Goal: Task Accomplishment & Management: Use online tool/utility

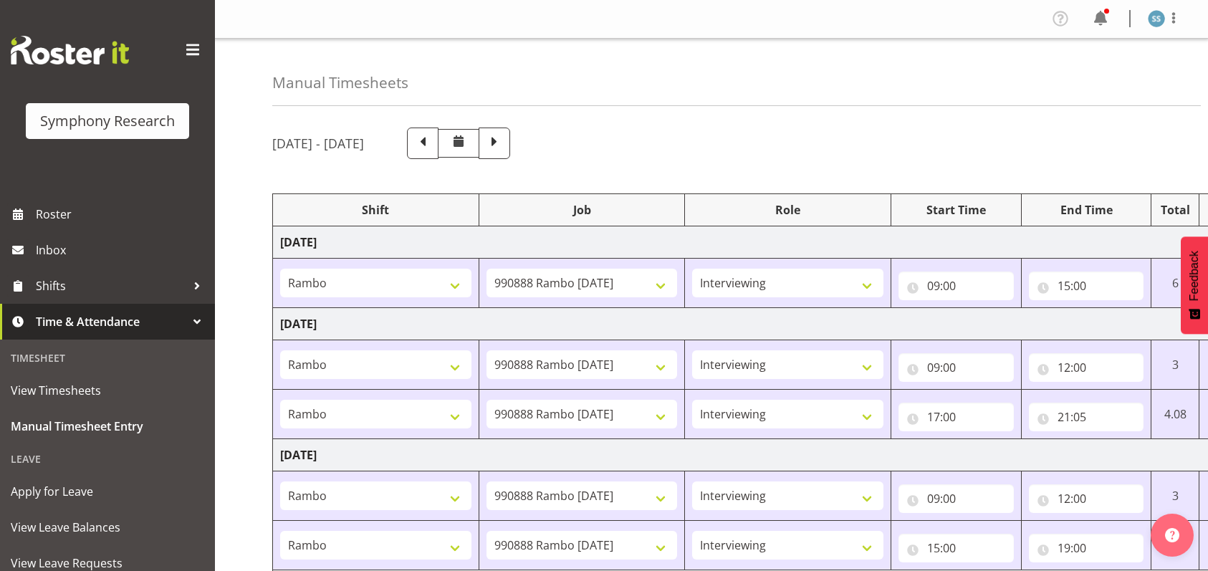
select select "2690"
select select "10461"
select select "47"
select select "2690"
select select "10461"
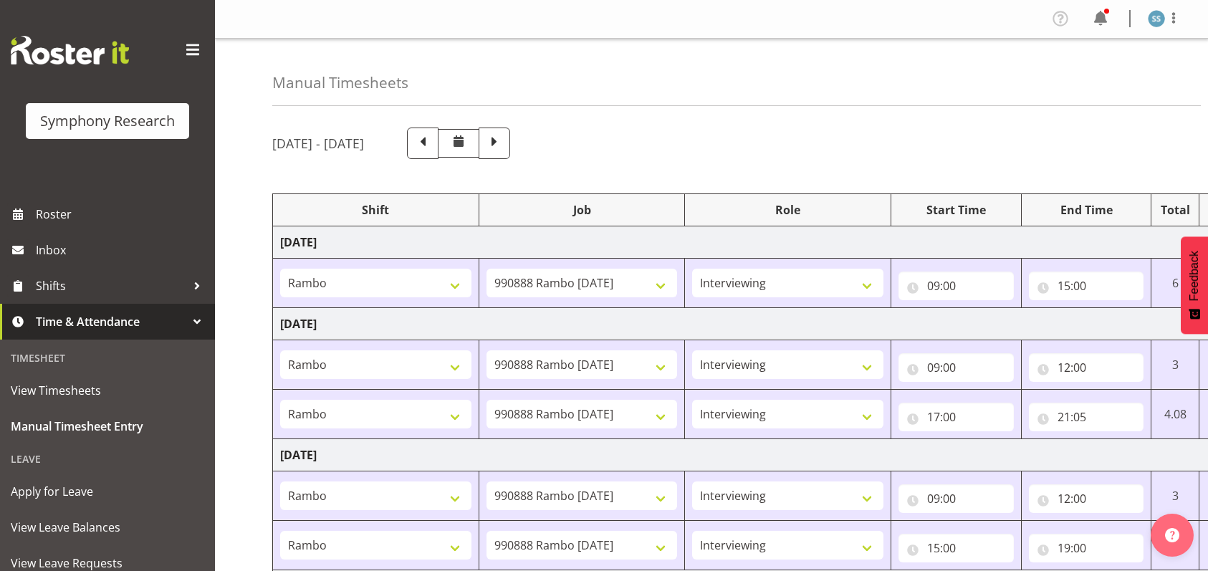
select select "47"
select select "2690"
select select "10461"
select select "47"
select select "2690"
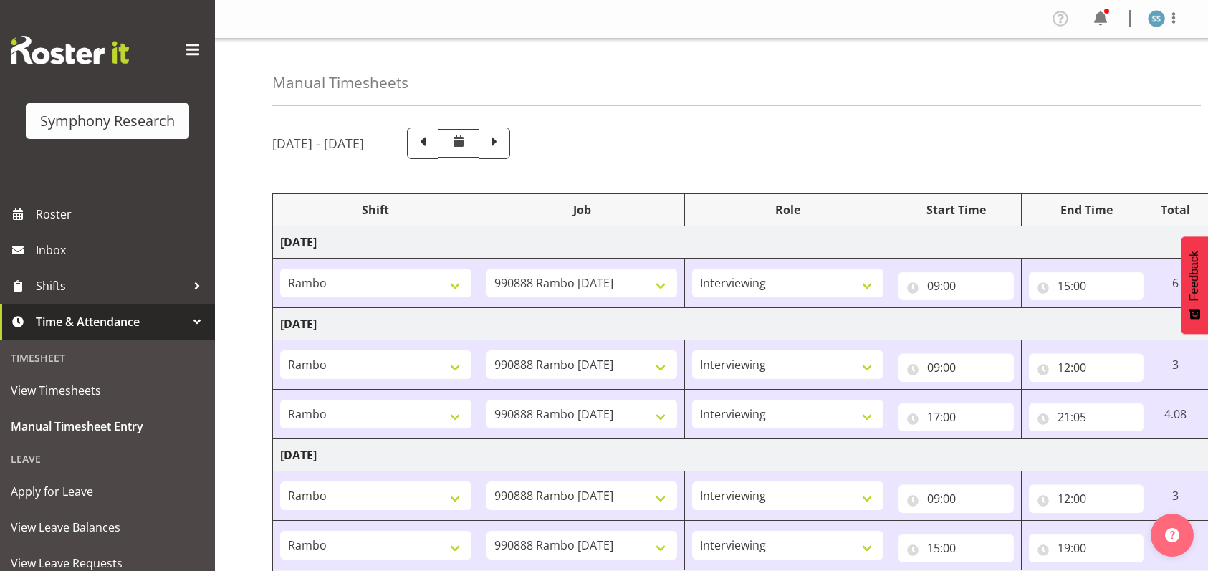
select select "10461"
select select "47"
select select "2690"
select select "10461"
select select "47"
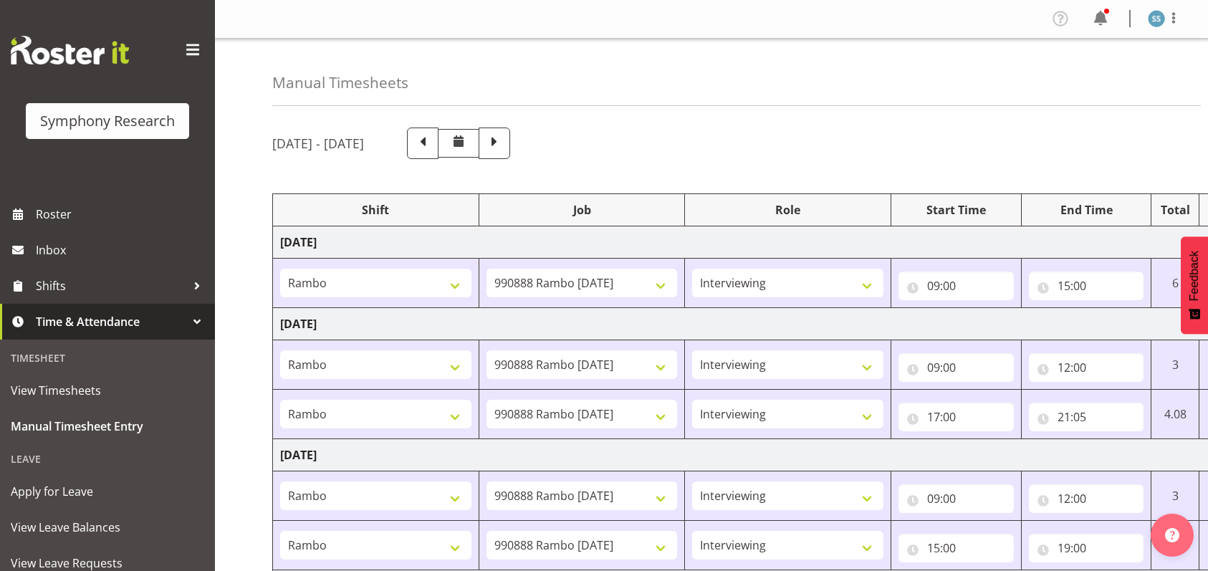
select select "26078"
select select "10420"
select select "26078"
select select "10420"
select select "47"
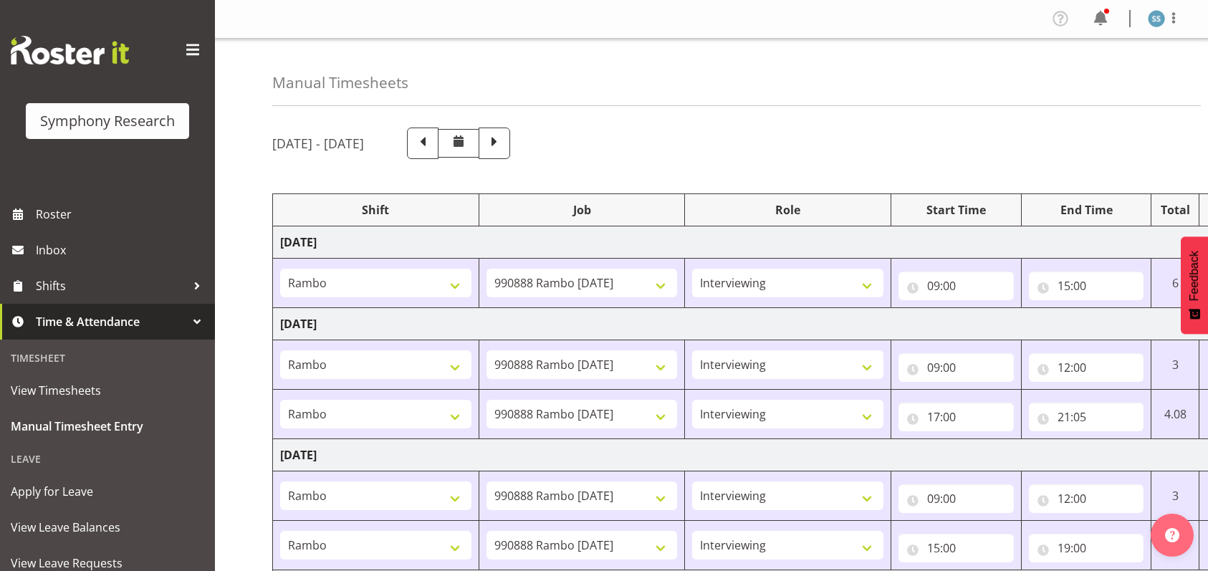
select select "26078"
select select "10420"
select select "47"
select select "48116"
select select "10420"
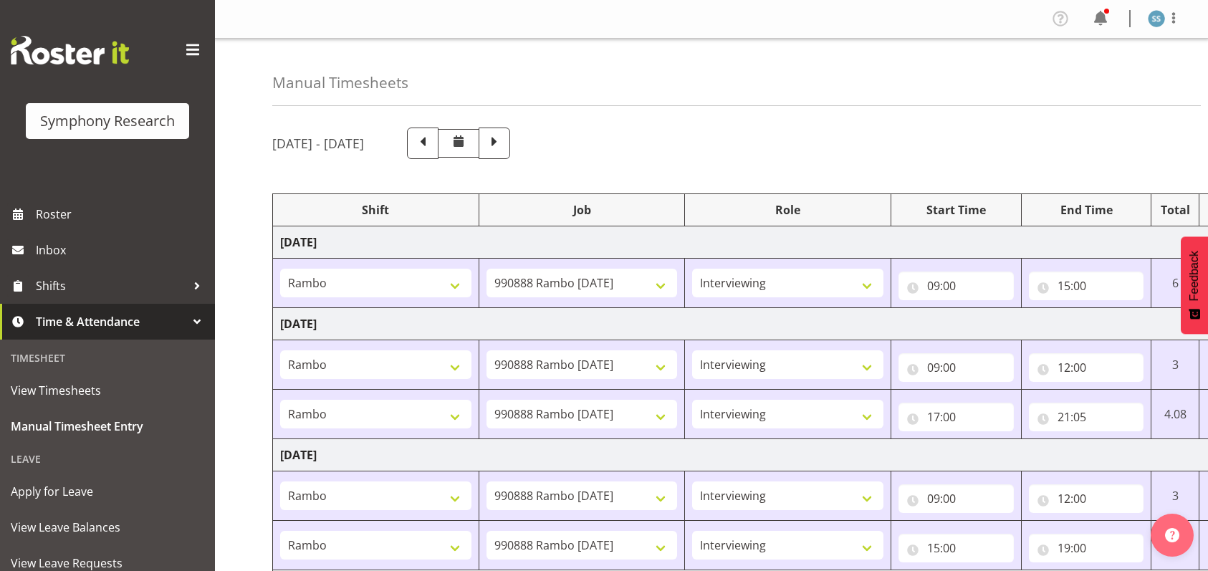
select select "47"
select select "11547"
select select "10499"
click at [504, 143] on span at bounding box center [494, 142] width 19 height 19
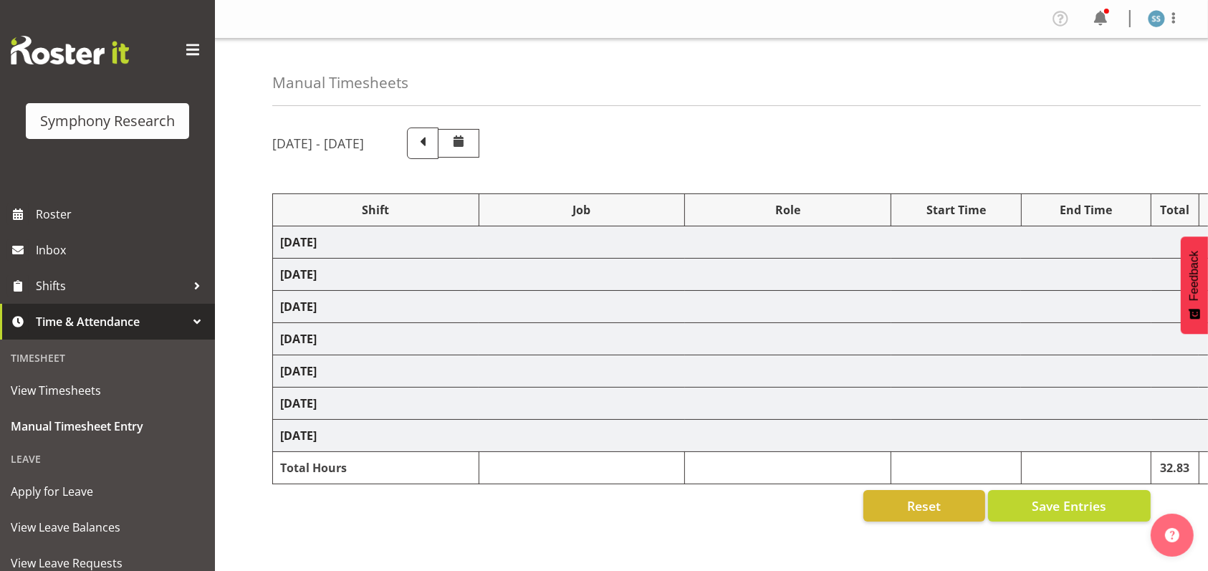
scroll to position [133, 0]
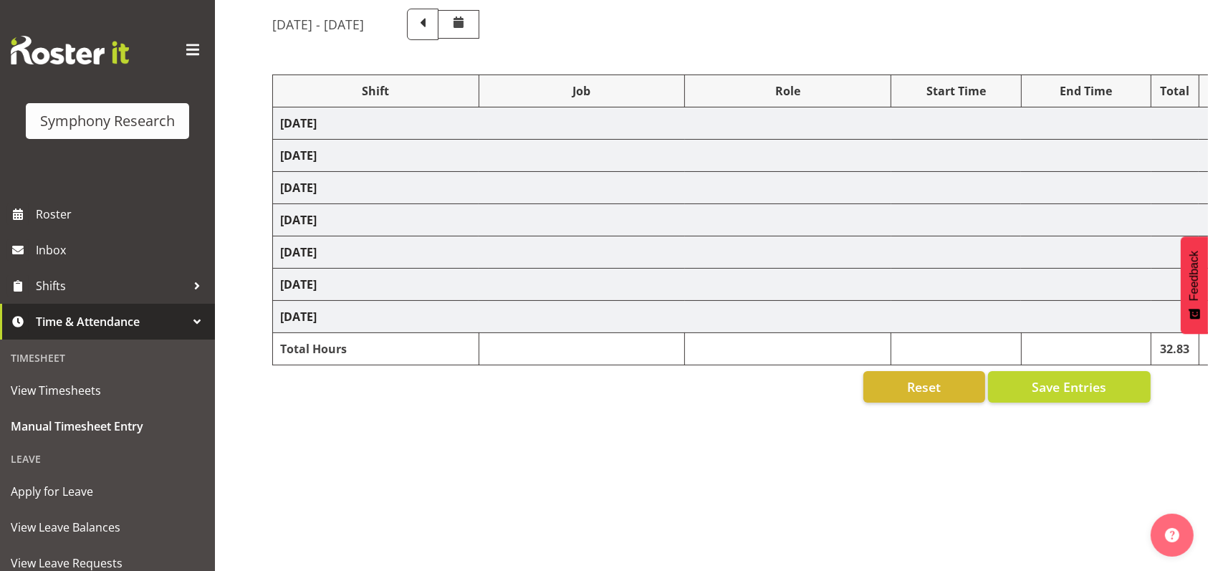
select select "26078"
select select "10420"
select select "47"
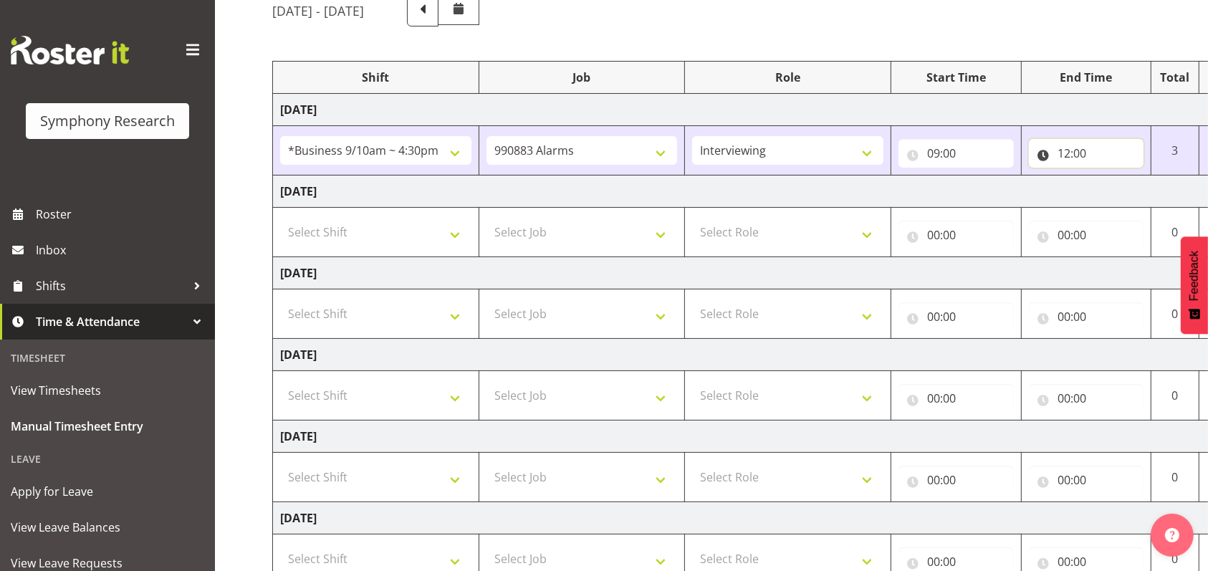
click at [1084, 155] on input "12:00" at bounding box center [1086, 153] width 115 height 29
click at [1158, 189] on select "00 01 02 03 04 05 06 07 08 09 10 11 12 13 14 15 16 17 18 19 20 21 22 23 24 25 2…" at bounding box center [1164, 190] width 32 height 29
select select "10"
click at [1148, 176] on select "00 01 02 03 04 05 06 07 08 09 10 11 12 13 14 15 16 17 18 19 20 21 22 23 24 25 2…" at bounding box center [1164, 190] width 32 height 29
type input "12:10"
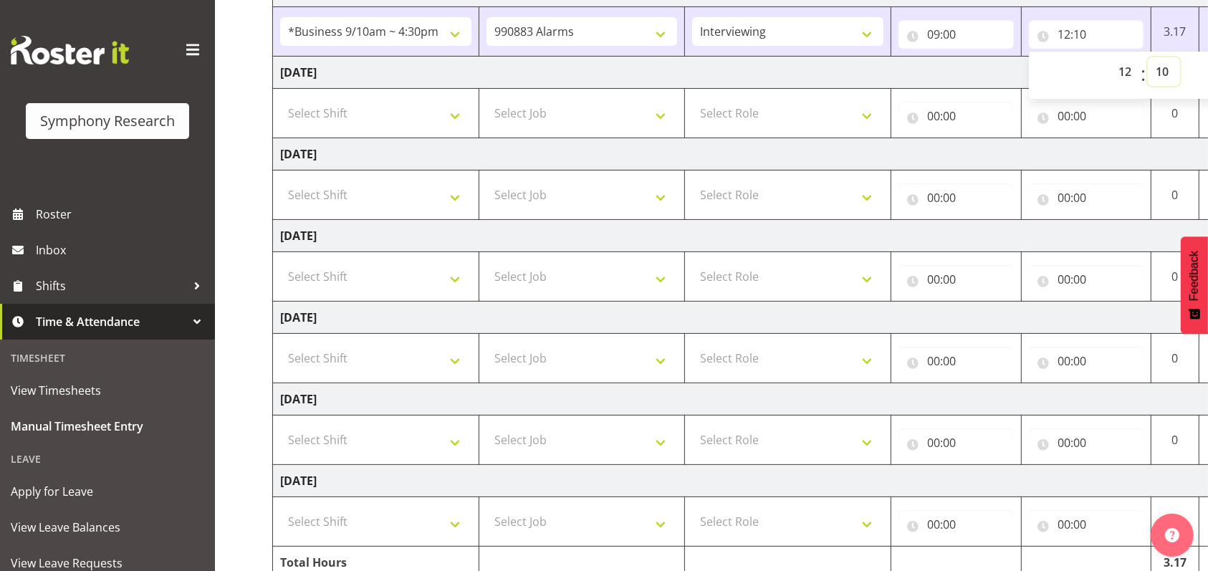
scroll to position [320, 0]
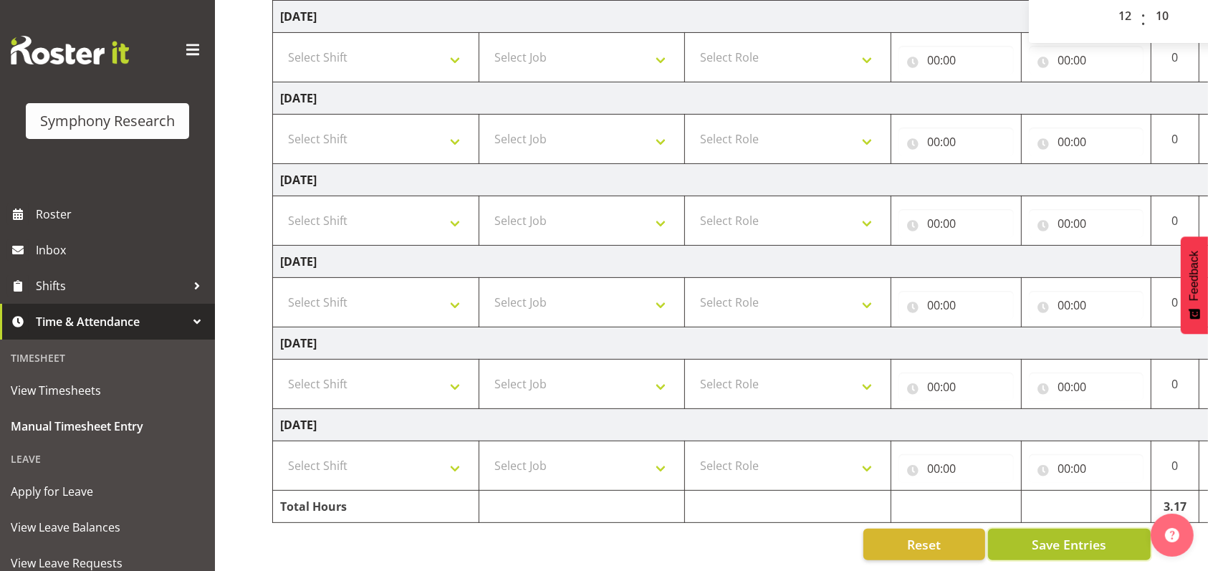
click at [1066, 535] on span "Save Entries" at bounding box center [1069, 544] width 75 height 19
